Goal: Register for event/course: Sign up to attend an event or enroll in a course

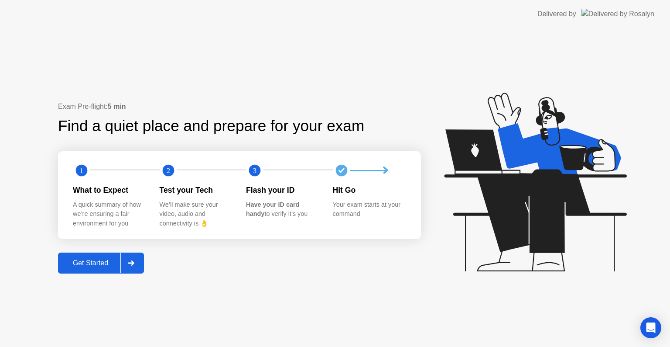
click at [110, 251] on div "Exam Pre-flight: 5 min Find a quiet place and prepare for your exam 1 2 3 What …" at bounding box center [239, 187] width 363 height 172
click at [109, 259] on div "Get Started" at bounding box center [91, 263] width 60 height 8
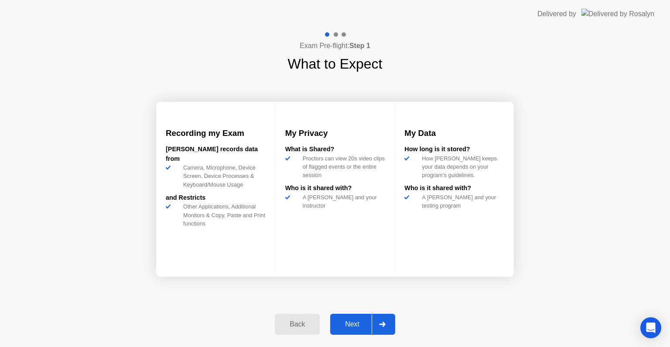
click at [349, 310] on div "Back Next" at bounding box center [335, 324] width 131 height 40
click at [350, 328] on div "Next" at bounding box center [352, 324] width 39 height 8
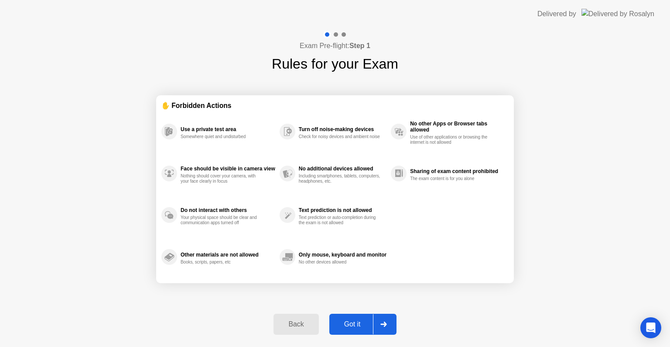
click at [350, 328] on div "Got it" at bounding box center [352, 324] width 41 height 8
select select "Available cameras"
select select "Available speakers"
select select "Available microphones"
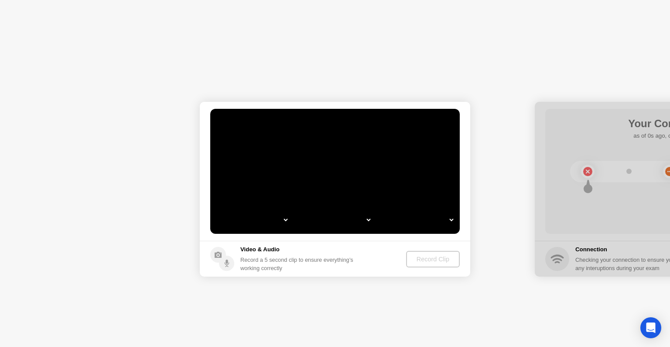
select select "*"
select select "*******"
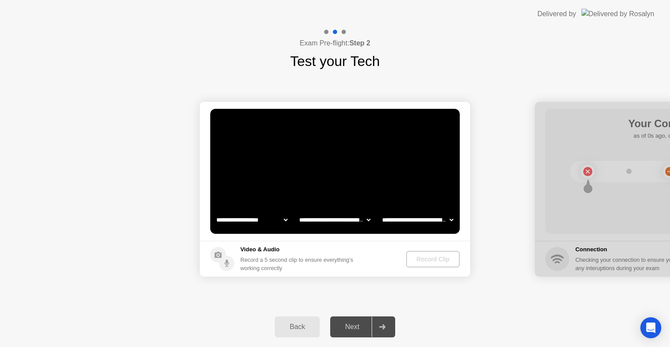
click at [267, 230] on video at bounding box center [335, 171] width 250 height 125
click at [267, 223] on select "**********" at bounding box center [252, 219] width 75 height 17
select select "**********"
click at [416, 260] on div "Record Clip" at bounding box center [433, 258] width 47 height 7
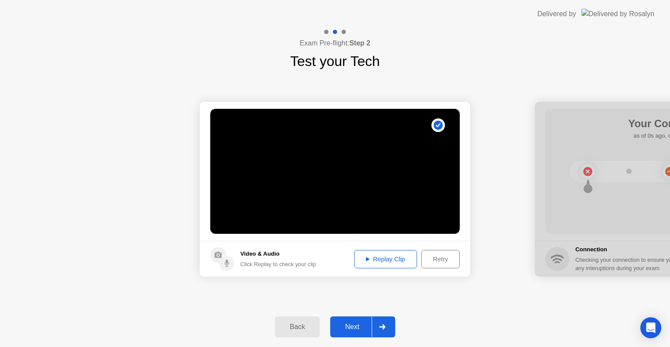
click at [350, 339] on div "Back Next" at bounding box center [335, 326] width 670 height 40
click at [354, 323] on div "Next" at bounding box center [352, 327] width 39 height 8
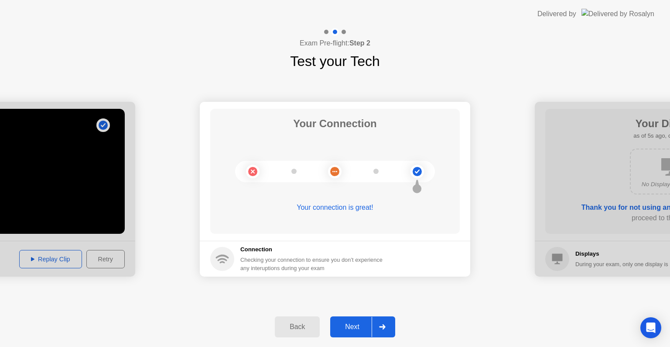
drag, startPoint x: 354, startPoint y: 322, endPoint x: 343, endPoint y: 316, distance: 12.3
click at [343, 316] on button "Next" at bounding box center [362, 326] width 65 height 21
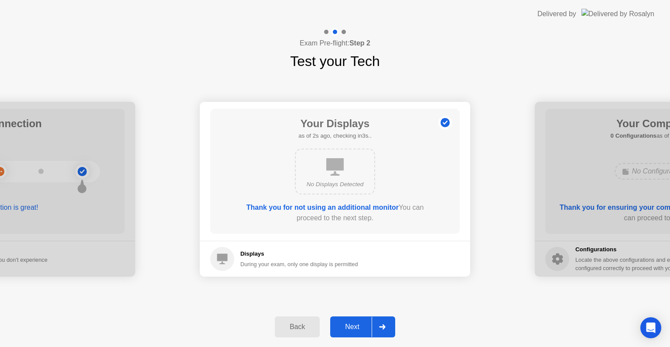
click at [347, 328] on div "Next" at bounding box center [352, 327] width 39 height 8
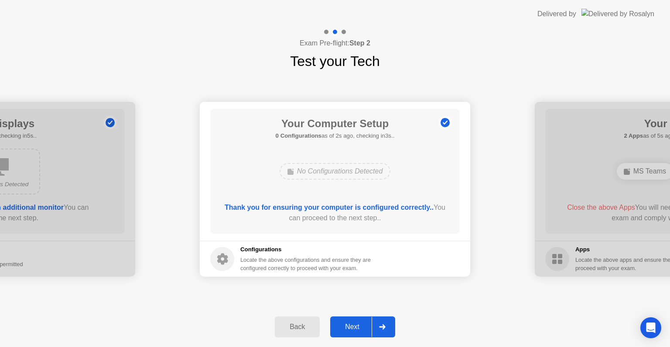
click at [347, 328] on div "Next" at bounding box center [352, 327] width 39 height 8
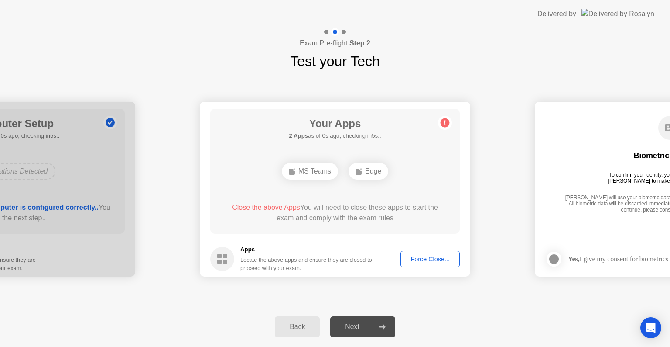
click at [414, 263] on button "Force Close..." at bounding box center [430, 259] width 59 height 17
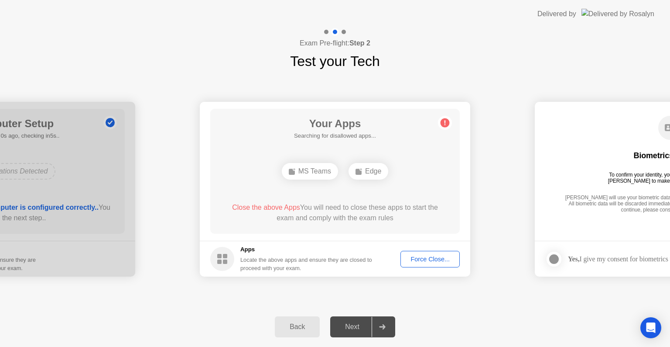
click at [434, 265] on button "Force Close..." at bounding box center [430, 259] width 59 height 17
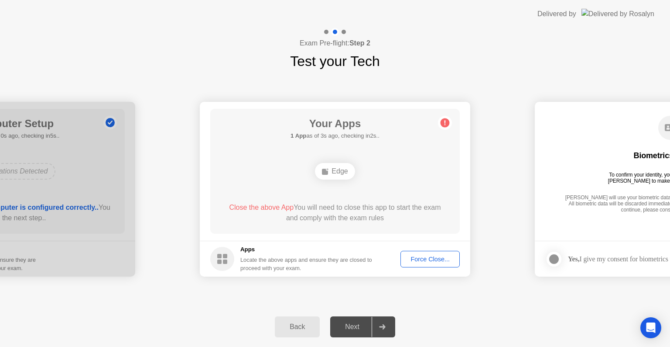
click at [422, 258] on div "Force Close..." at bounding box center [430, 258] width 53 height 7
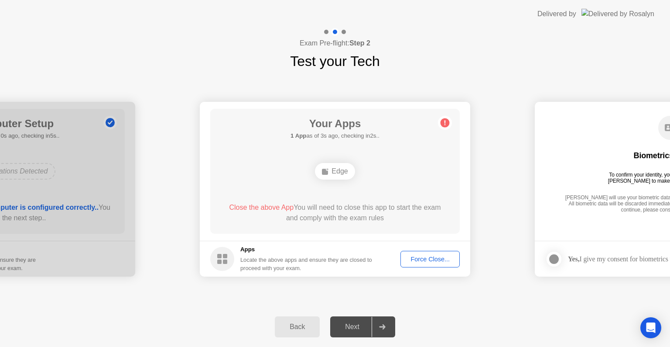
click at [417, 255] on div "Force Close..." at bounding box center [430, 258] width 53 height 7
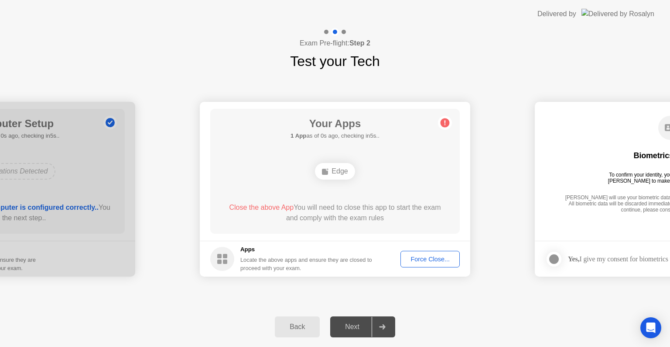
click at [412, 255] on div "Force Close..." at bounding box center [430, 258] width 53 height 7
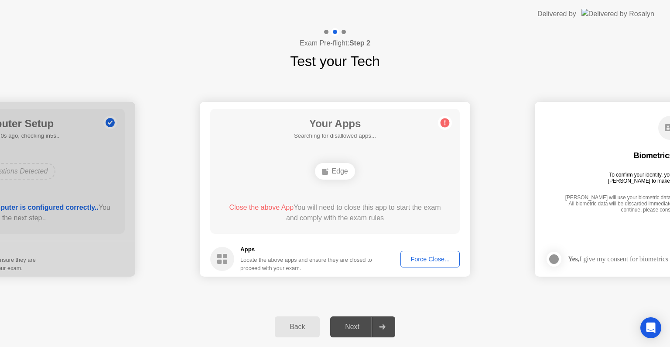
click at [338, 177] on div "Edge" at bounding box center [335, 171] width 40 height 17
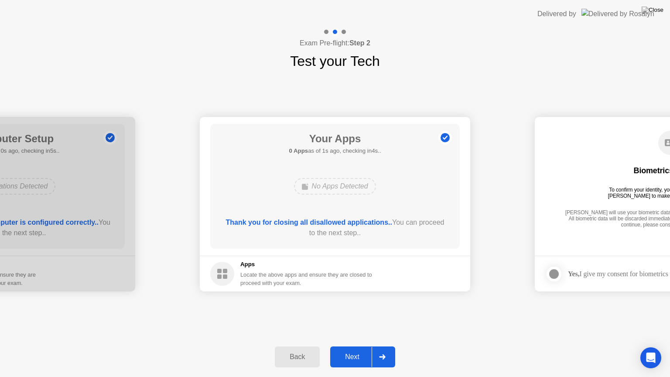
click at [381, 346] on icon at bounding box center [382, 356] width 7 height 5
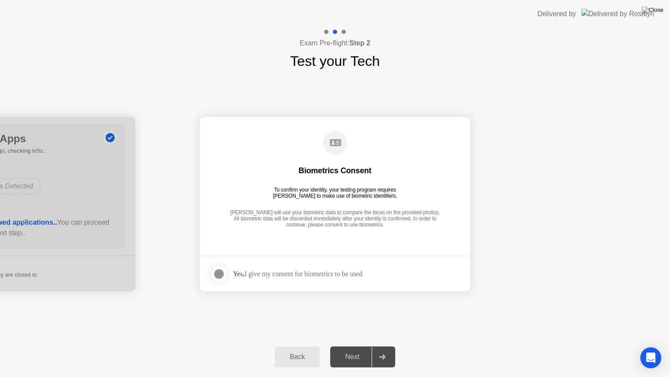
click at [276, 275] on div "Yes, I give my consent for biometrics to be used" at bounding box center [298, 274] width 130 height 8
click at [220, 270] on div at bounding box center [219, 274] width 10 height 10
click at [357, 346] on div "Next" at bounding box center [352, 357] width 39 height 8
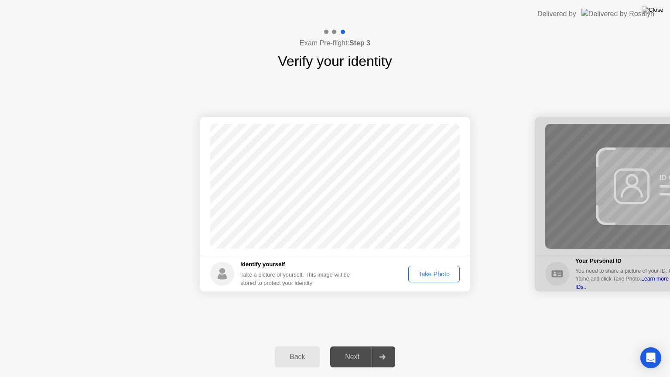
click at [450, 274] on div "Take Photo" at bounding box center [434, 274] width 45 height 7
click at [450, 274] on div "Retake" at bounding box center [440, 274] width 34 height 7
click at [450, 274] on div "Take Photo" at bounding box center [434, 274] width 45 height 7
click at [450, 274] on div "Retake" at bounding box center [440, 274] width 34 height 7
click at [450, 274] on div "Take Photo" at bounding box center [434, 274] width 45 height 7
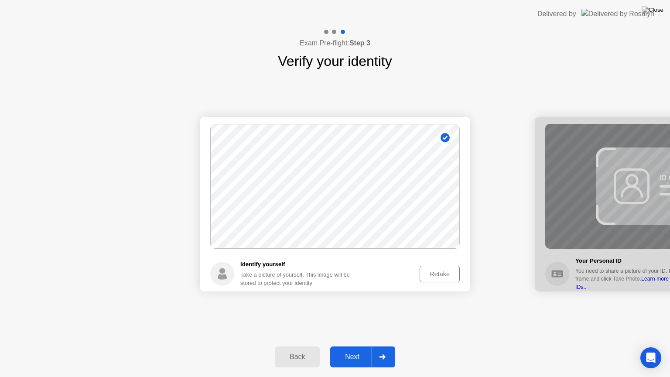
click at [338, 346] on div "Next" at bounding box center [352, 357] width 39 height 8
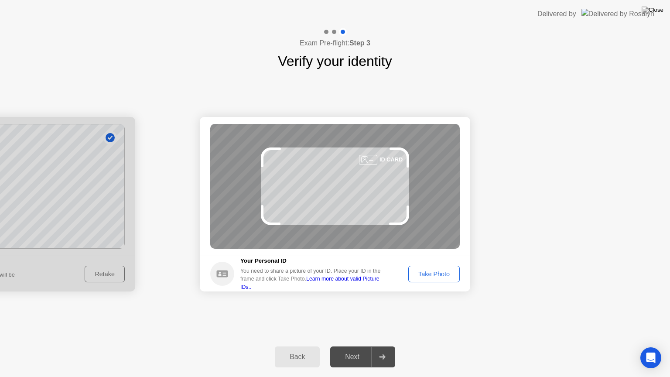
click at [450, 273] on div "Take Photo" at bounding box center [434, 274] width 45 height 7
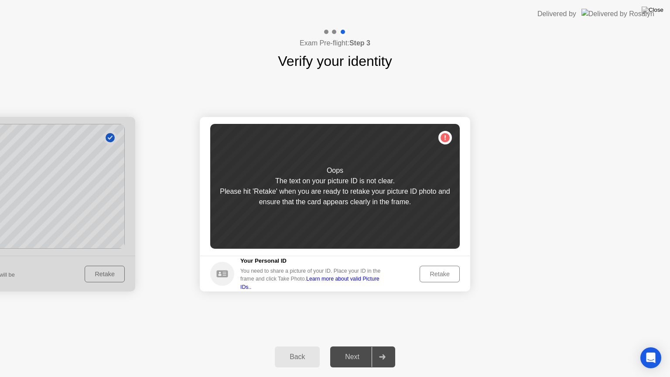
click at [450, 273] on div "Retake" at bounding box center [440, 274] width 34 height 7
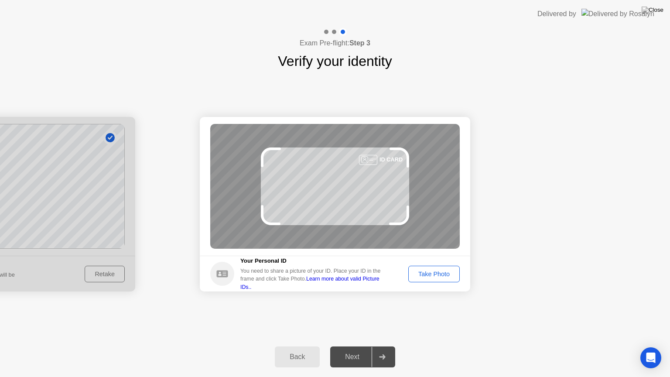
click at [450, 273] on div "Take Photo" at bounding box center [434, 274] width 45 height 7
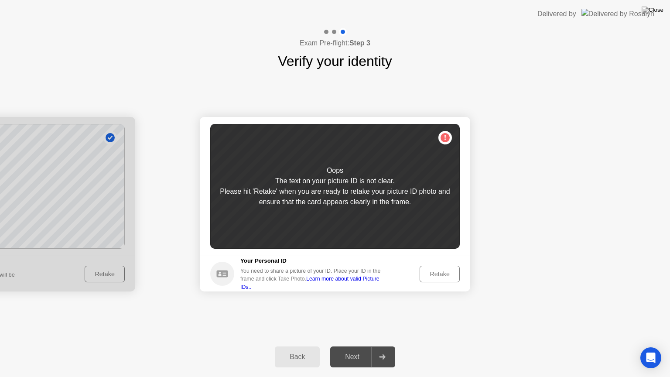
click at [450, 273] on div "Retake" at bounding box center [440, 274] width 34 height 7
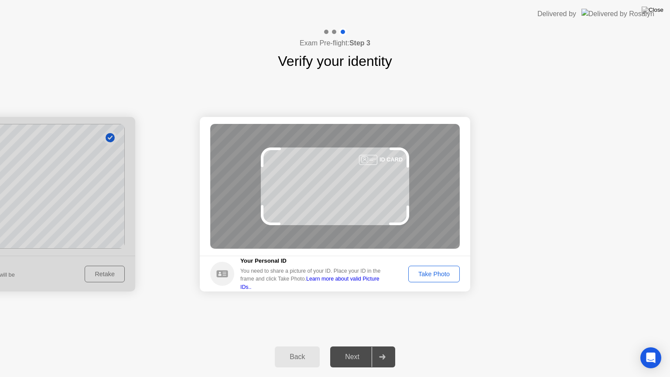
click at [450, 273] on div "Take Photo" at bounding box center [434, 274] width 45 height 7
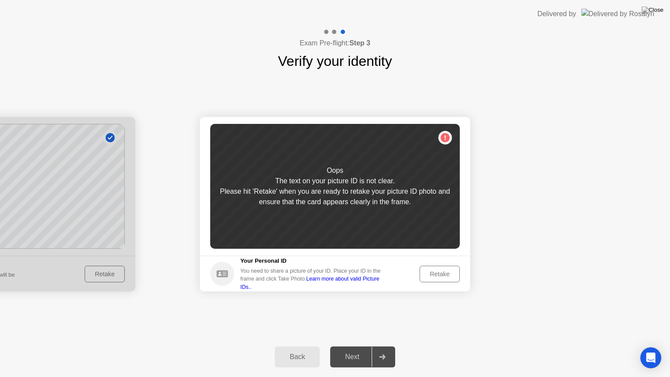
click at [450, 273] on div "Retake" at bounding box center [440, 274] width 34 height 7
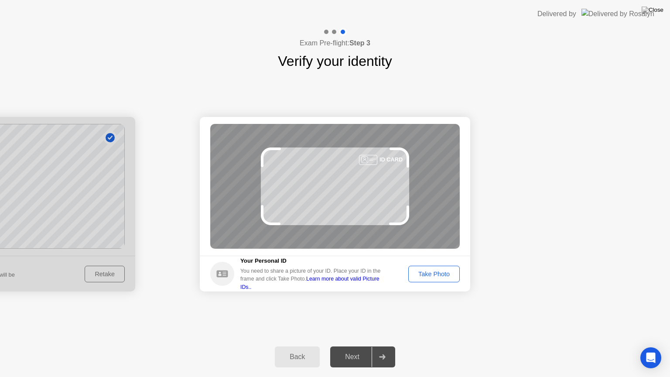
click at [450, 273] on div "Take Photo" at bounding box center [434, 274] width 45 height 7
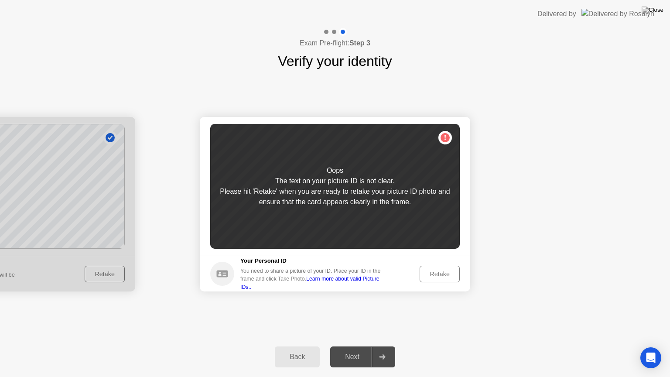
click at [450, 273] on div "Retake" at bounding box center [440, 274] width 34 height 7
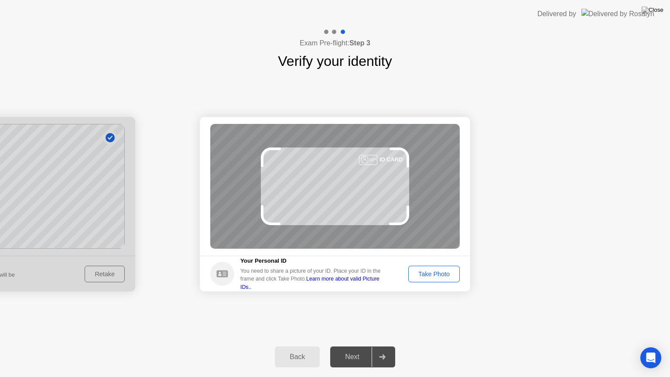
click at [450, 273] on div "Take Photo" at bounding box center [434, 274] width 45 height 7
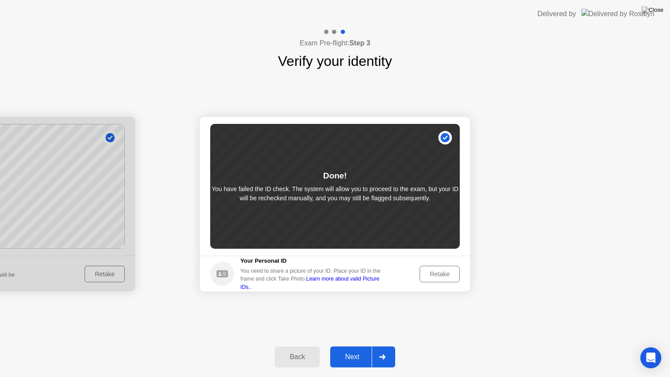
click at [344, 346] on div "Next" at bounding box center [352, 357] width 39 height 8
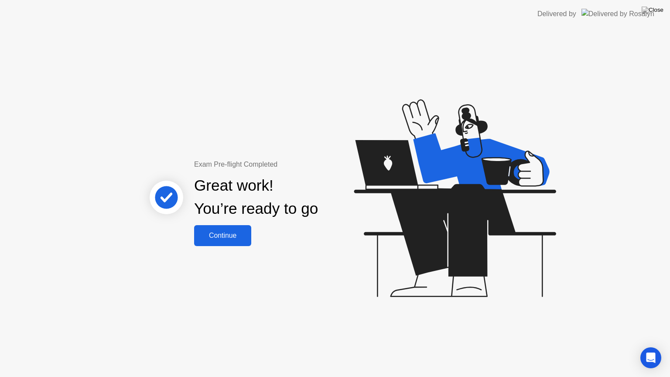
click at [223, 239] on div "Continue" at bounding box center [223, 236] width 52 height 8
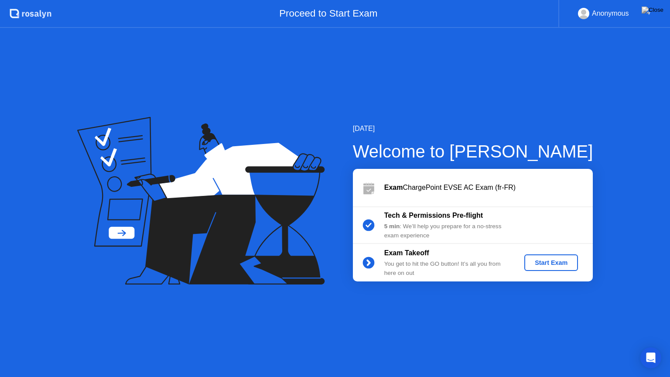
click at [562, 264] on div "Start Exam" at bounding box center [551, 262] width 47 height 7
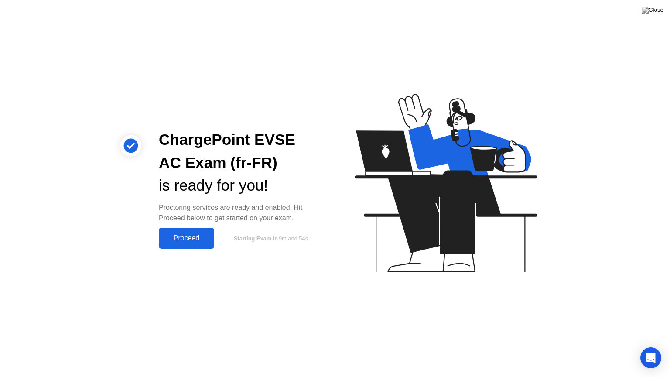
click at [196, 234] on div "Proceed" at bounding box center [186, 238] width 50 height 8
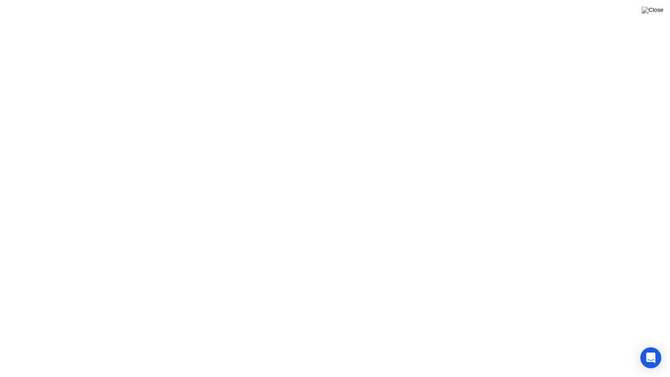
click div "We’re loading up your exam..."
